Goal: Transaction & Acquisition: Subscribe to service/newsletter

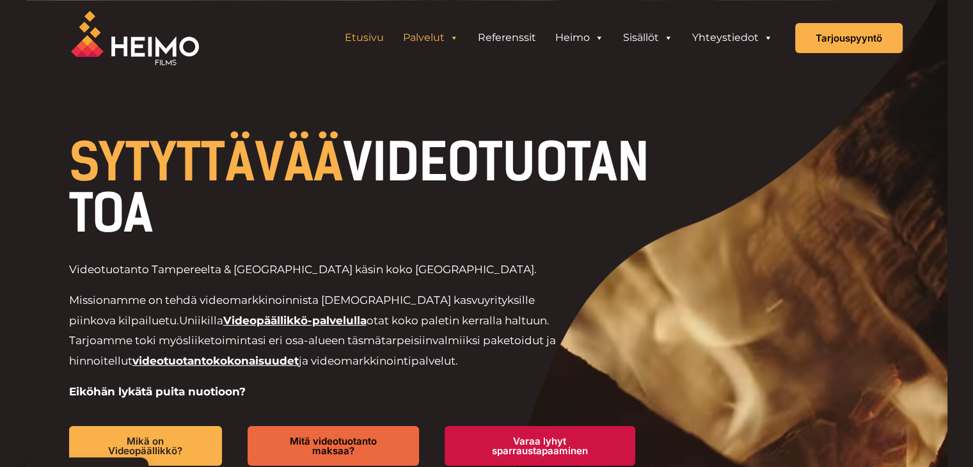
click at [456, 37] on span "Header Widget 1" at bounding box center [454, 38] width 10 height 26
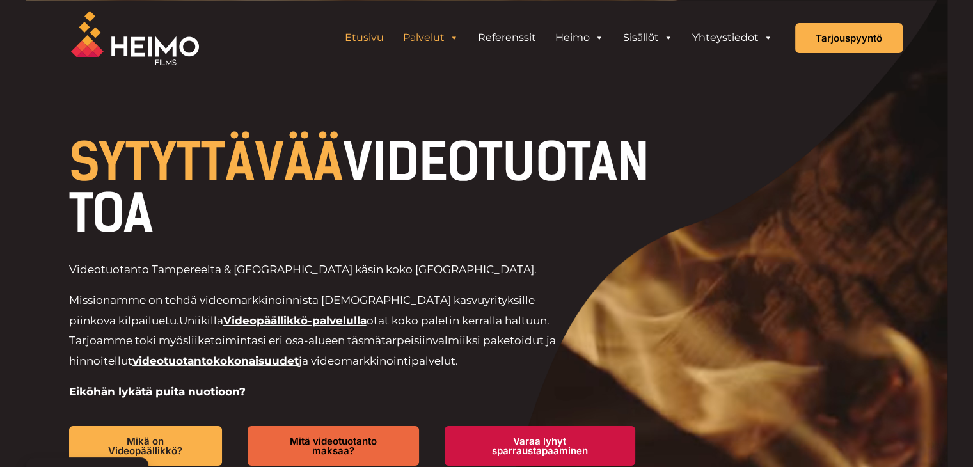
click at [456, 37] on span "Header Widget 1" at bounding box center [454, 38] width 10 height 26
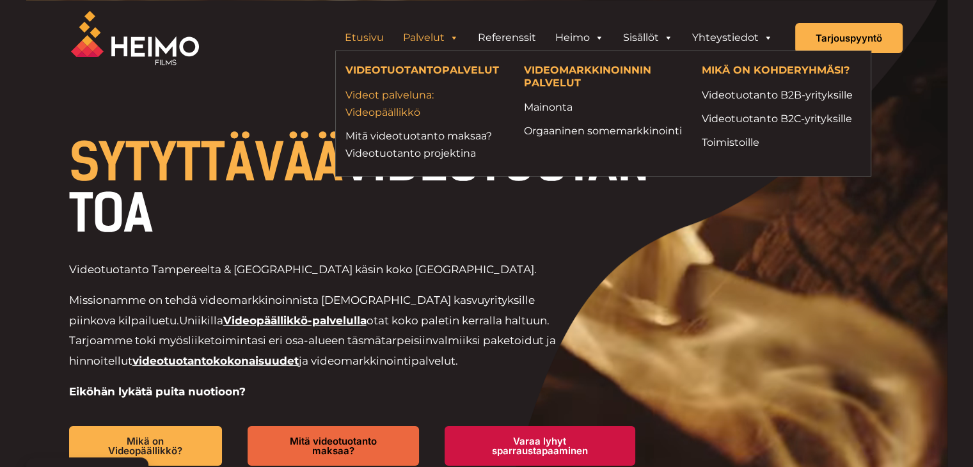
click at [417, 116] on link "Videot palveluna: Videopäällikkö" at bounding box center [425, 103] width 159 height 35
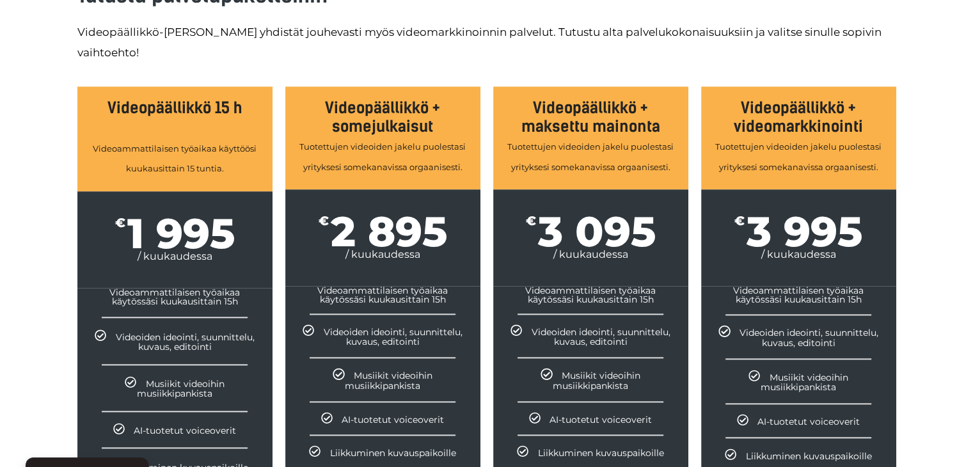
scroll to position [1336, 0]
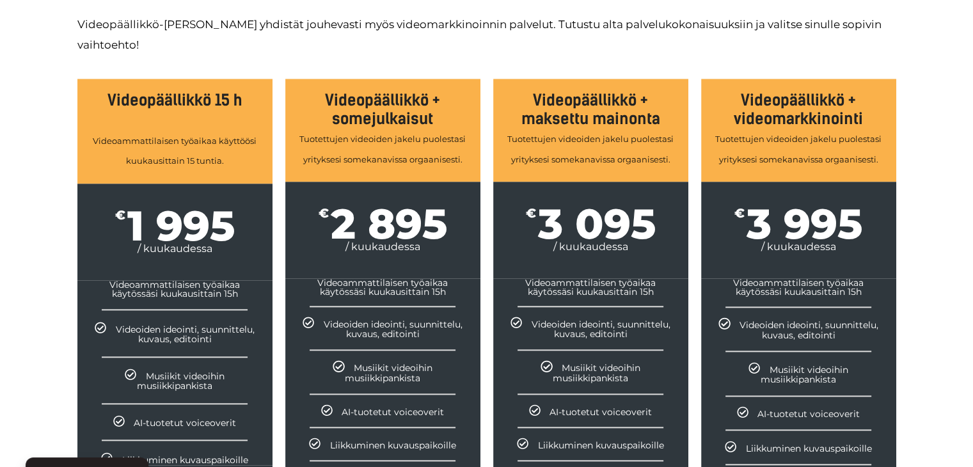
click at [131, 211] on span "1 995" at bounding box center [180, 225] width 107 height 33
click at [640, 97] on h3 "Videopäällikkö + maksettu mainonta" at bounding box center [590, 109] width 195 height 37
click at [744, 107] on div "Videopäällikkö + videomarkkinointi Tuotettujen videoiden jakelu puolestasi yrit…" at bounding box center [798, 130] width 195 height 103
click at [967, 164] on div "Tutustu palvelupaketteihin Videopäällikkö-palveluun yhdistät jouhevasti myös vi…" at bounding box center [486, 302] width 973 height 735
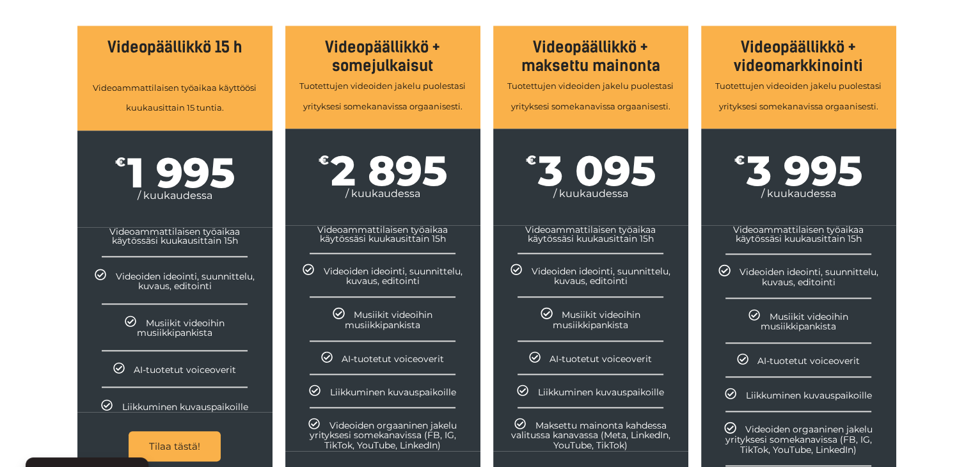
scroll to position [1388, 0]
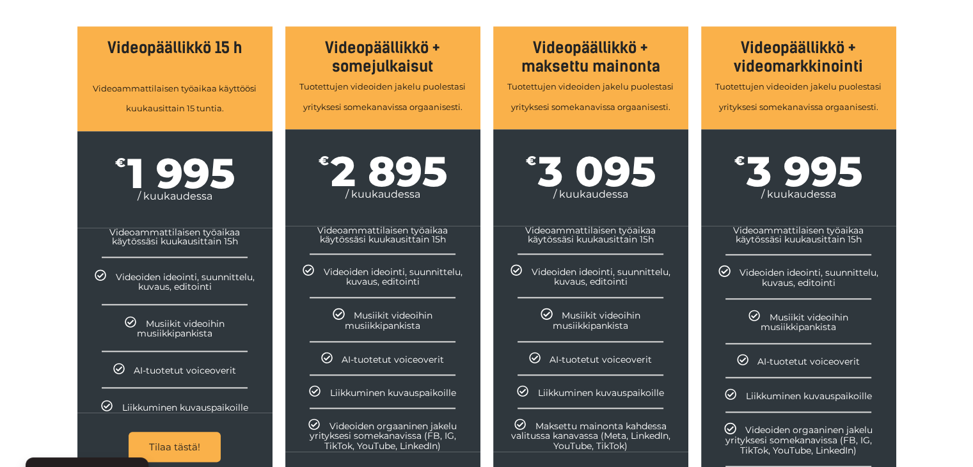
drag, startPoint x: 455, startPoint y: 187, endPoint x: 899, endPoint y: 125, distance: 448.4
click at [899, 125] on div "Videopäällikkö + videomarkkinointi Tuotettujen videoiden jakelu puolestasi yrit…" at bounding box center [799, 303] width 208 height 566
drag, startPoint x: 919, startPoint y: 163, endPoint x: 914, endPoint y: 91, distance: 71.2
click at [914, 91] on div "Tutustu palvelupaketteihin Videopäällikkö-palveluun yhdistät jouhevasti myös vi…" at bounding box center [486, 250] width 973 height 735
